Goal: Task Accomplishment & Management: Manage account settings

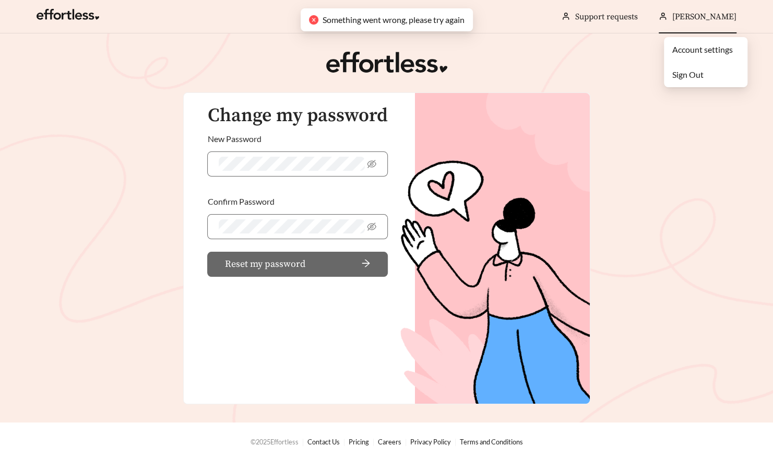
click at [706, 48] on link "Account settings" at bounding box center [703, 49] width 61 height 10
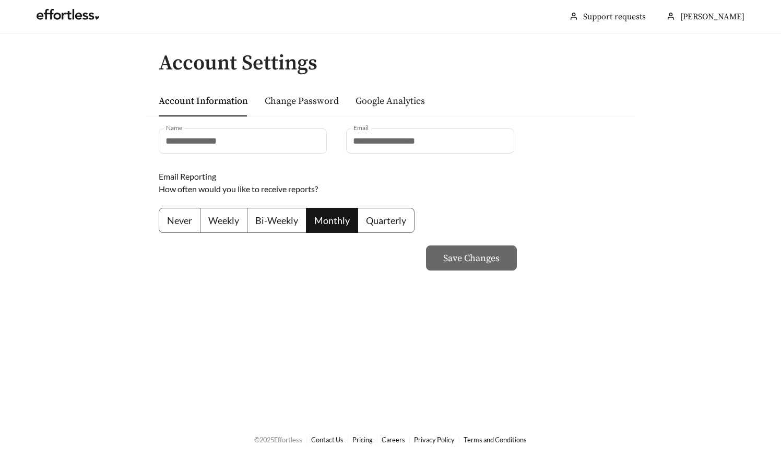
click at [403, 102] on link "Google Analytics" at bounding box center [390, 101] width 69 height 12
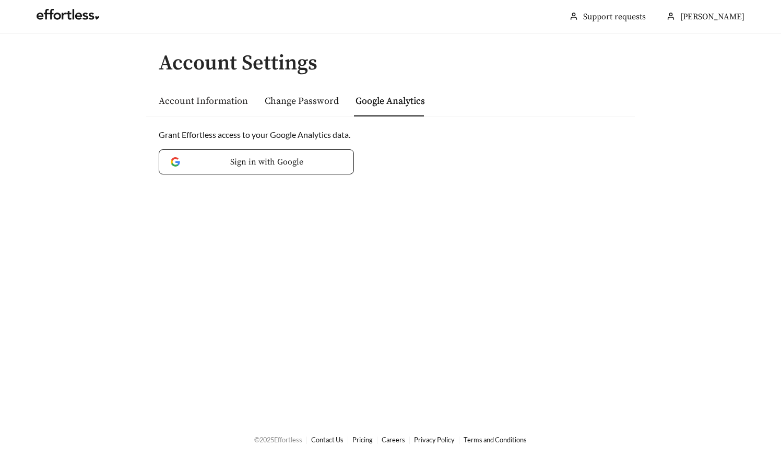
click at [236, 102] on link "Account Information" at bounding box center [203, 101] width 89 height 12
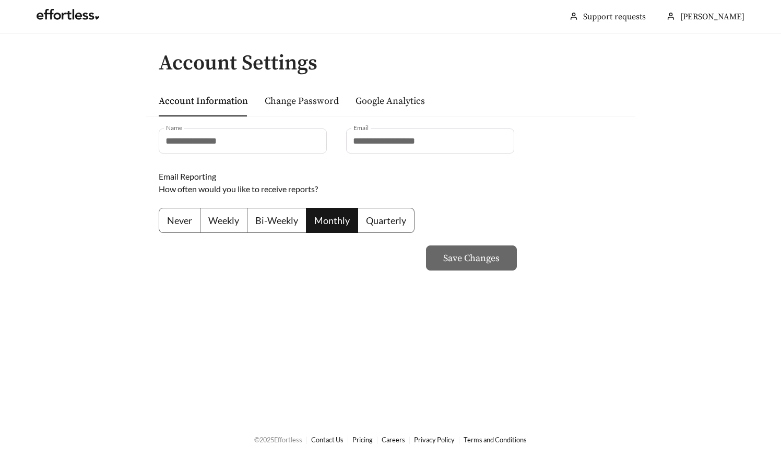
click at [228, 225] on span "Weekly" at bounding box center [223, 220] width 31 height 11
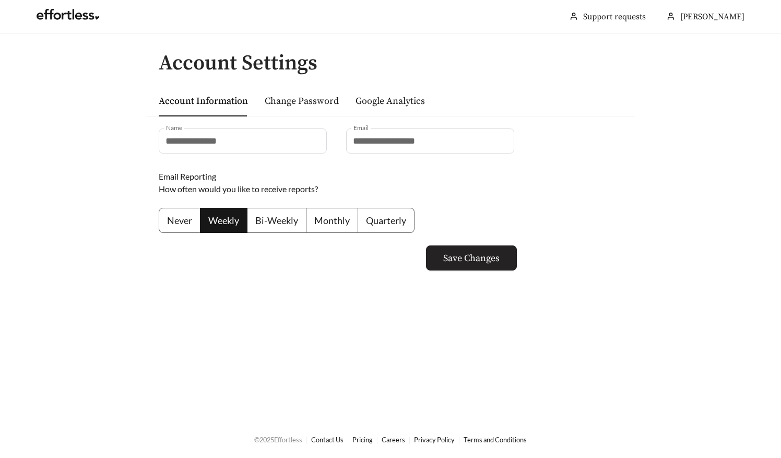
click at [483, 262] on span "Save Changes" at bounding box center [471, 258] width 56 height 14
click at [463, 152] on div "**********" at bounding box center [430, 140] width 168 height 25
click at [461, 142] on div "**********" at bounding box center [430, 140] width 168 height 25
click at [444, 135] on div "**********" at bounding box center [430, 140] width 168 height 25
click at [298, 105] on link "Change Password" at bounding box center [302, 101] width 74 height 12
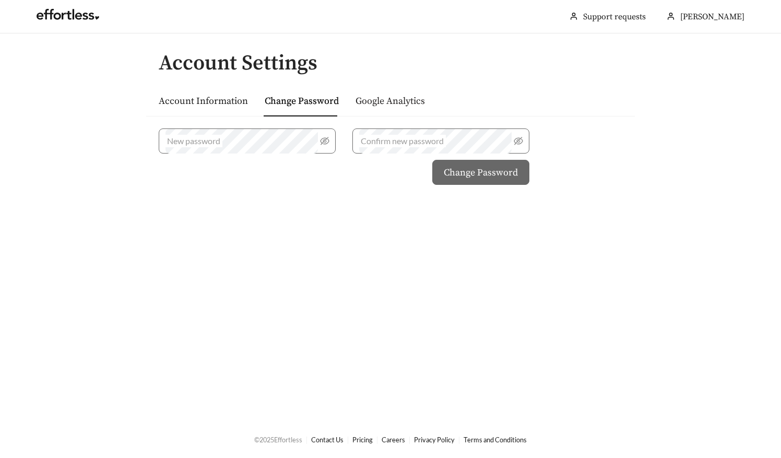
click at [381, 98] on link "Google Analytics" at bounding box center [390, 101] width 69 height 12
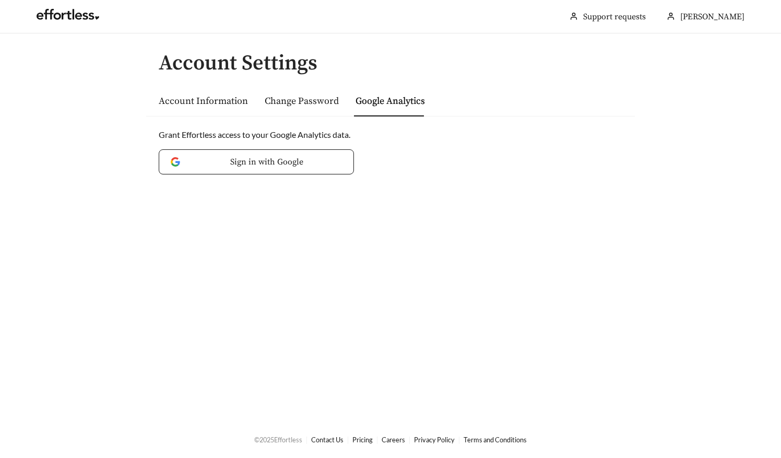
click at [201, 93] on div "Account Information" at bounding box center [203, 100] width 89 height 15
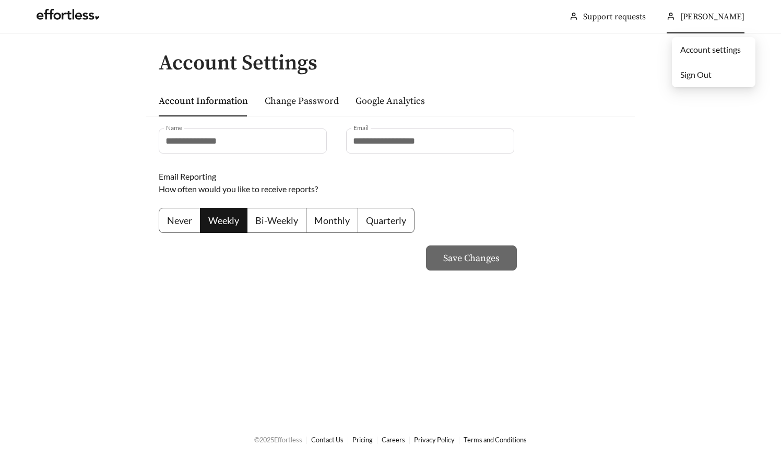
click at [715, 49] on link "Account settings" at bounding box center [710, 49] width 61 height 10
click at [717, 49] on link "Account settings" at bounding box center [710, 49] width 61 height 10
click at [456, 139] on div "**********" at bounding box center [430, 140] width 168 height 25
click at [325, 101] on link "Change Password" at bounding box center [302, 101] width 74 height 12
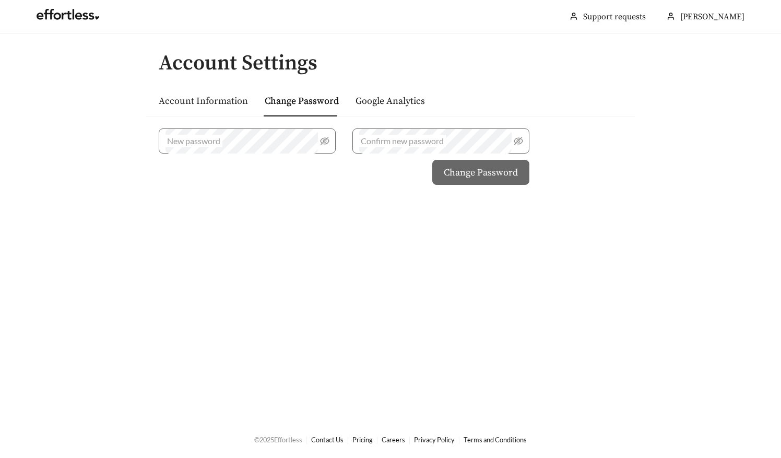
click at [242, 102] on link "Account Information" at bounding box center [203, 101] width 89 height 12
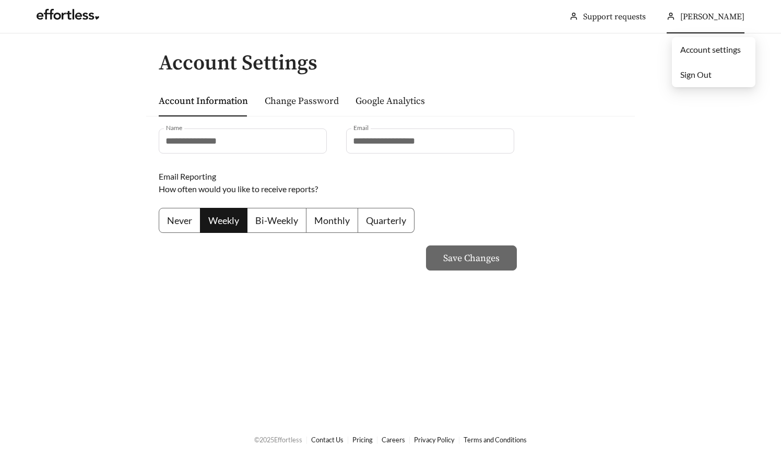
click at [700, 16] on span "[PERSON_NAME]" at bounding box center [712, 16] width 64 height 10
click at [395, 102] on link "Google Analytics" at bounding box center [390, 101] width 69 height 12
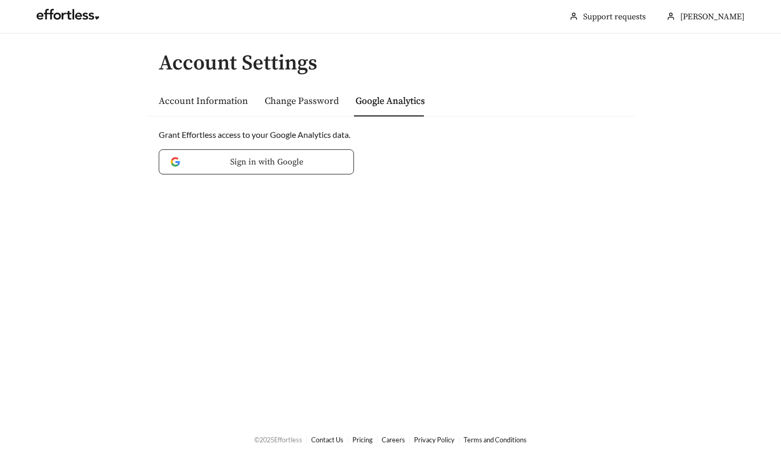
click at [305, 162] on span "Sign in with Google" at bounding box center [266, 162] width 151 height 13
click at [313, 104] on link "Change Password" at bounding box center [302, 101] width 74 height 12
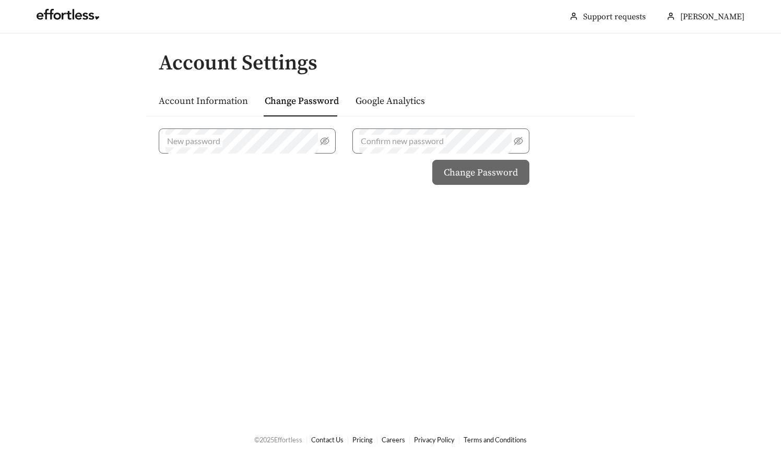
click at [217, 102] on link "Account Information" at bounding box center [203, 101] width 89 height 12
